Goal: Complete application form

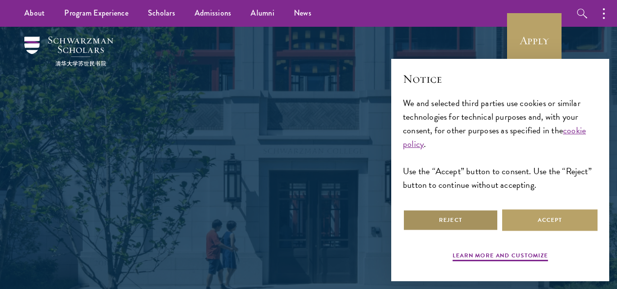
click at [458, 213] on button "Reject" at bounding box center [450, 220] width 95 height 22
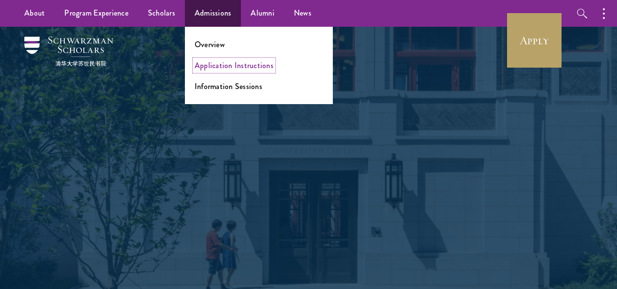
click at [237, 68] on link "Application Instructions" at bounding box center [234, 65] width 79 height 11
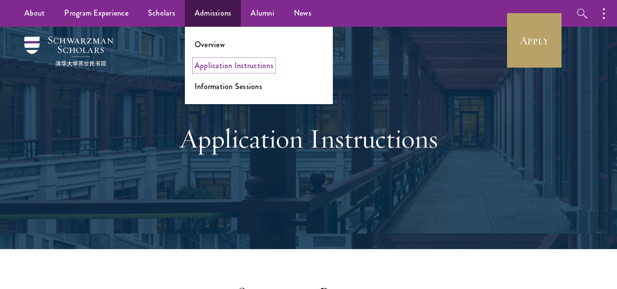
click at [225, 63] on link "Application Instructions" at bounding box center [234, 65] width 79 height 11
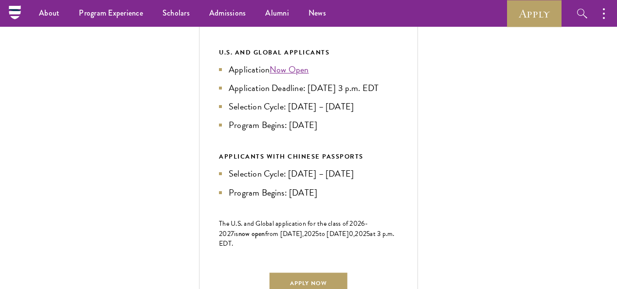
scroll to position [466, 0]
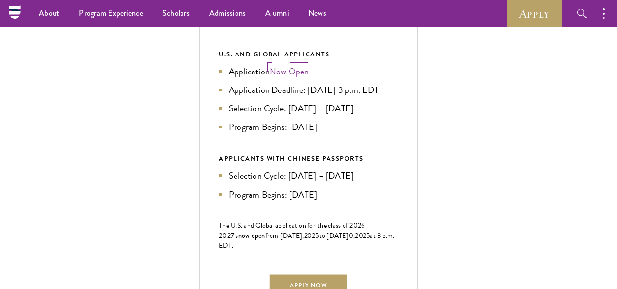
click at [309, 78] on link "Now Open" at bounding box center [289, 71] width 39 height 13
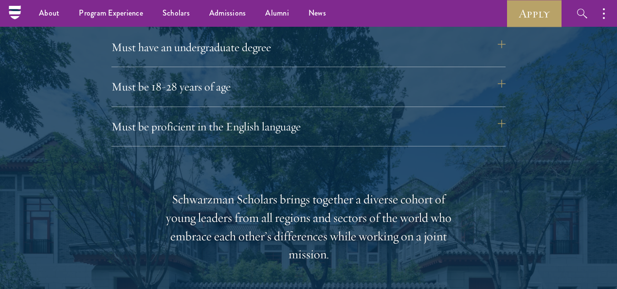
scroll to position [1360, 0]
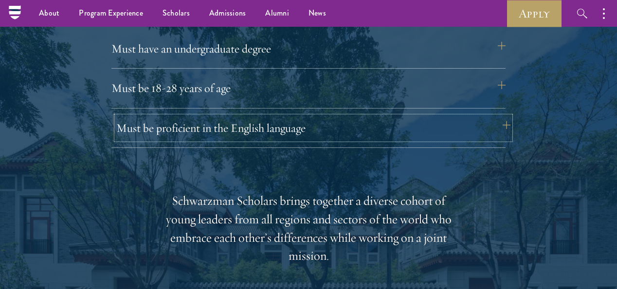
click at [511, 116] on button "Must be proficient in the English language" at bounding box center [313, 127] width 394 height 23
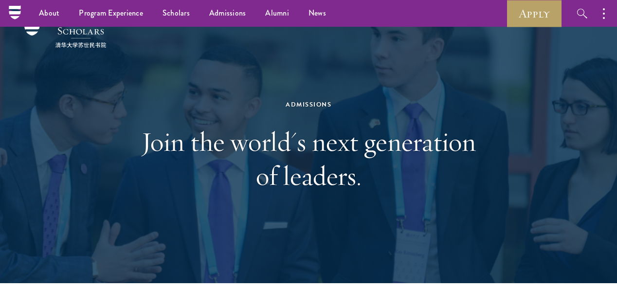
scroll to position [0, 0]
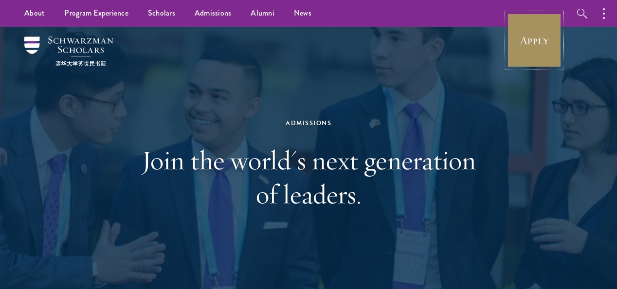
click at [543, 45] on link "Apply" at bounding box center [534, 40] width 55 height 55
